Goal: Navigation & Orientation: Understand site structure

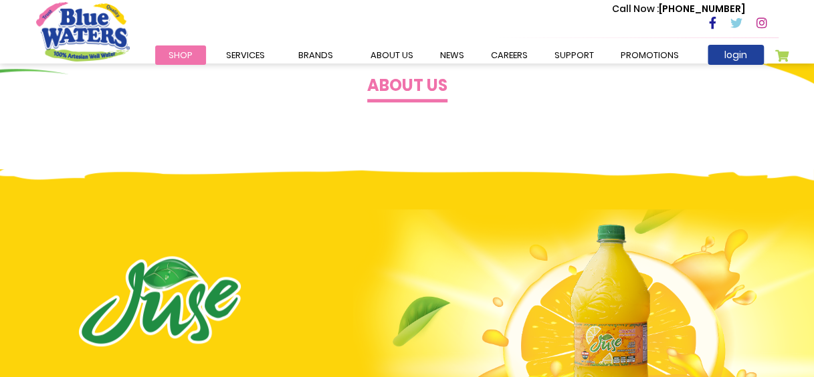
scroll to position [535, 0]
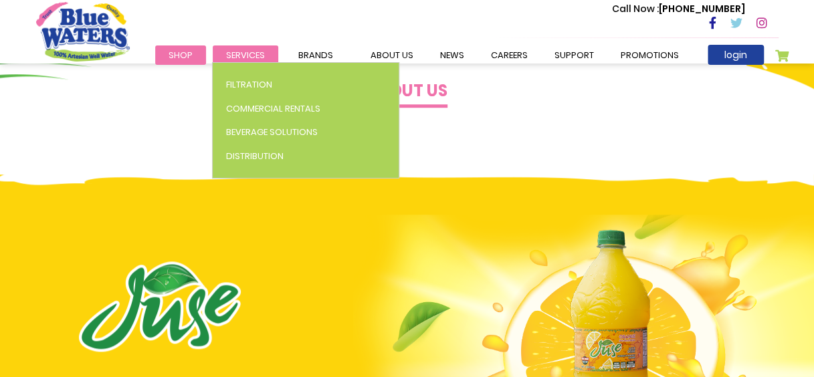
click at [251, 56] on span "Services" at bounding box center [245, 55] width 39 height 13
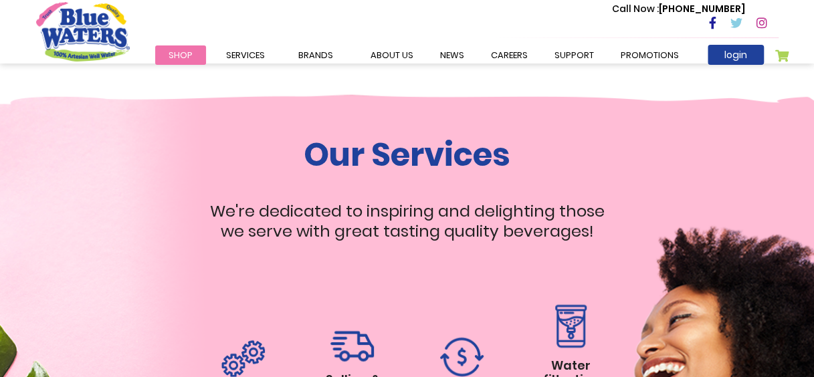
scroll to position [1203, 0]
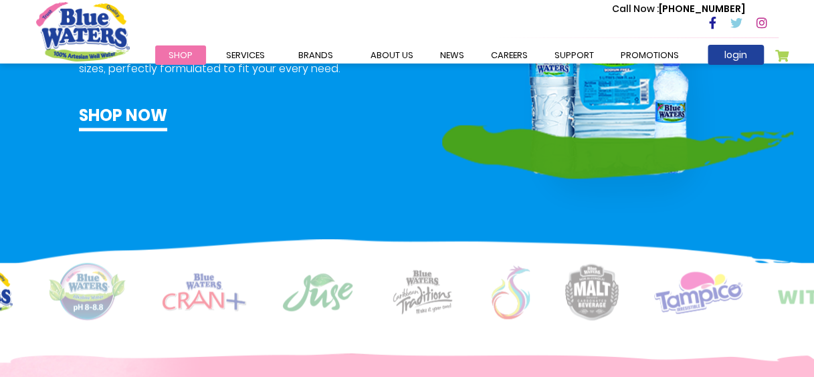
scroll to position [824, 0]
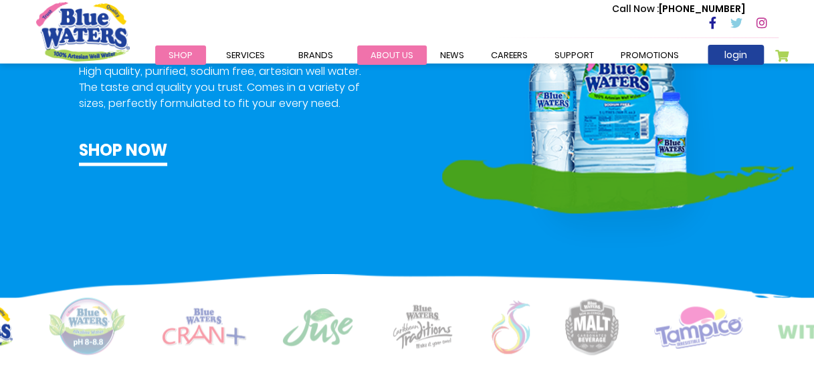
click at [390, 55] on link "about us" at bounding box center [392, 54] width 70 height 19
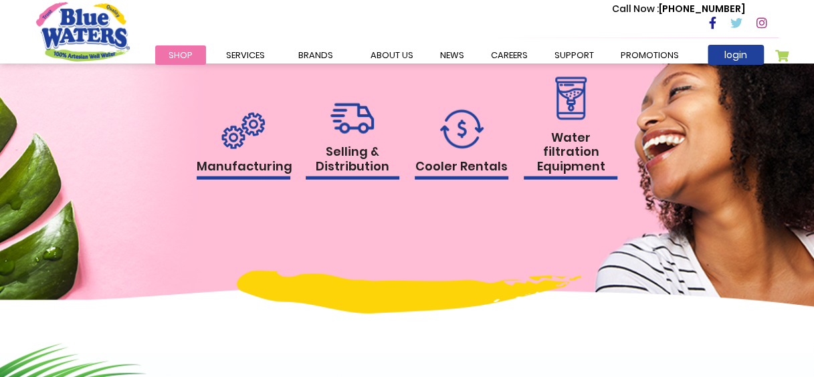
scroll to position [1372, 0]
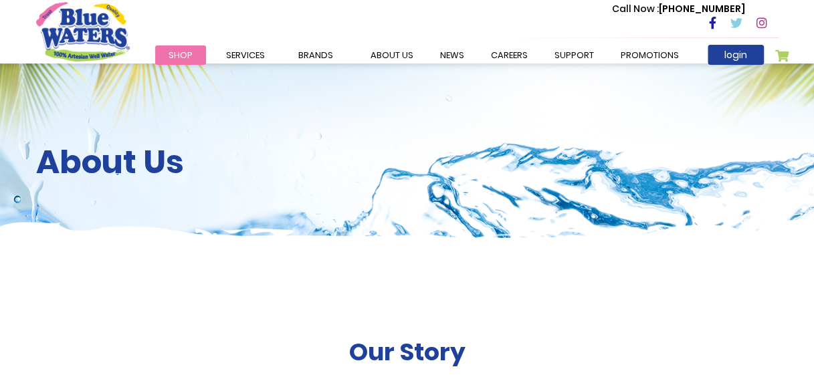
click at [92, 31] on img "store logo" at bounding box center [83, 31] width 94 height 59
